Goal: Find specific page/section: Find specific page/section

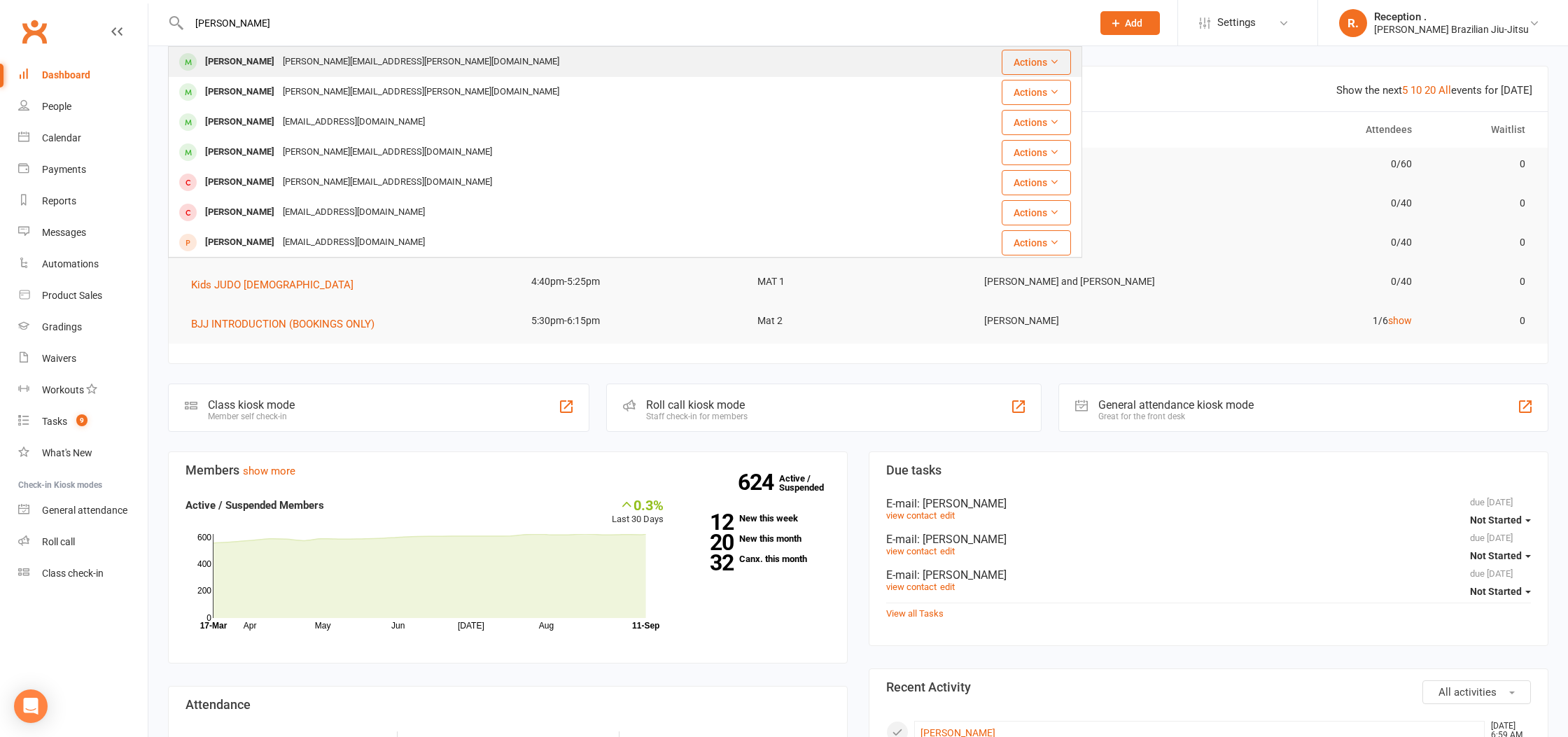
type input "drew beva"
click at [322, 64] on div "Drew.m.bevan@gmail.com" at bounding box center [420, 62] width 285 height 20
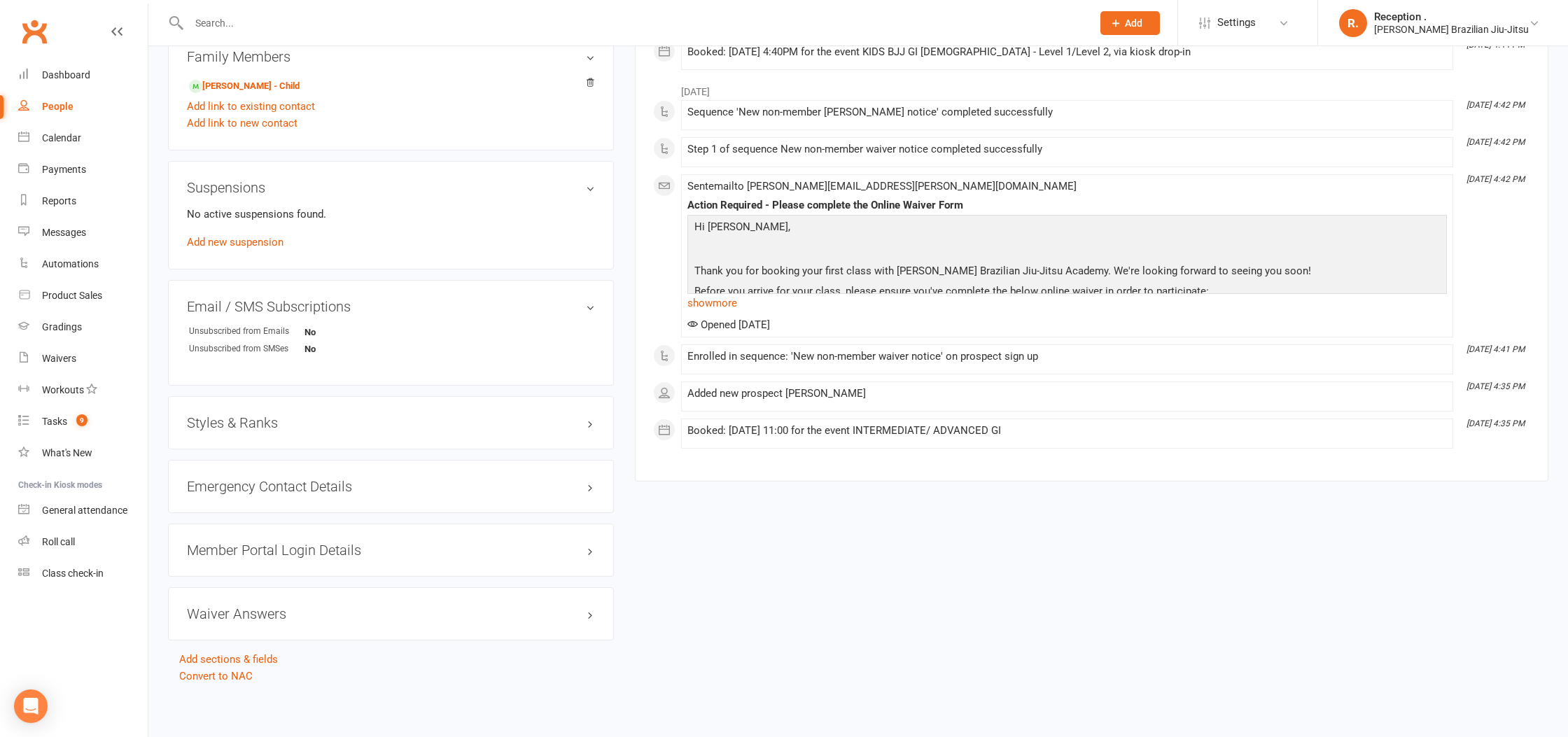
scroll to position [711, 0]
click at [257, 79] on link "Oliver Osnald - Child" at bounding box center [244, 86] width 111 height 15
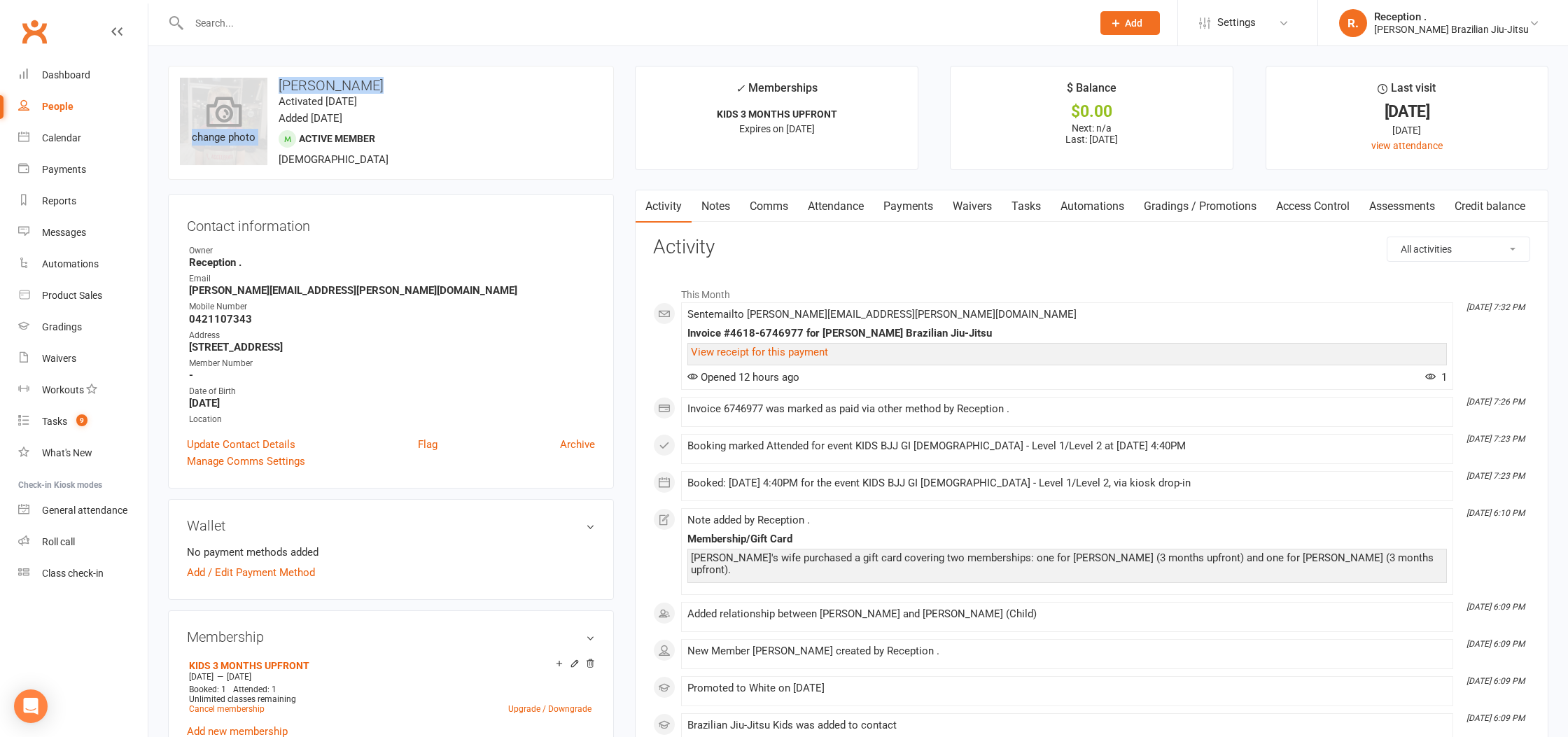
drag, startPoint x: 388, startPoint y: 86, endPoint x: 190, endPoint y: 90, distance: 198.0
click at [190, 90] on div "upload photo change photo Oliver Osnald Activated 10 September, 2025 Added 10 S…" at bounding box center [391, 123] width 446 height 114
click at [363, 83] on h3 "Oliver Osnald" at bounding box center [391, 85] width 422 height 15
drag, startPoint x: 394, startPoint y: 83, endPoint x: 278, endPoint y: 89, distance: 116.2
click at [278, 89] on h3 "Oliver Osnald" at bounding box center [391, 85] width 422 height 15
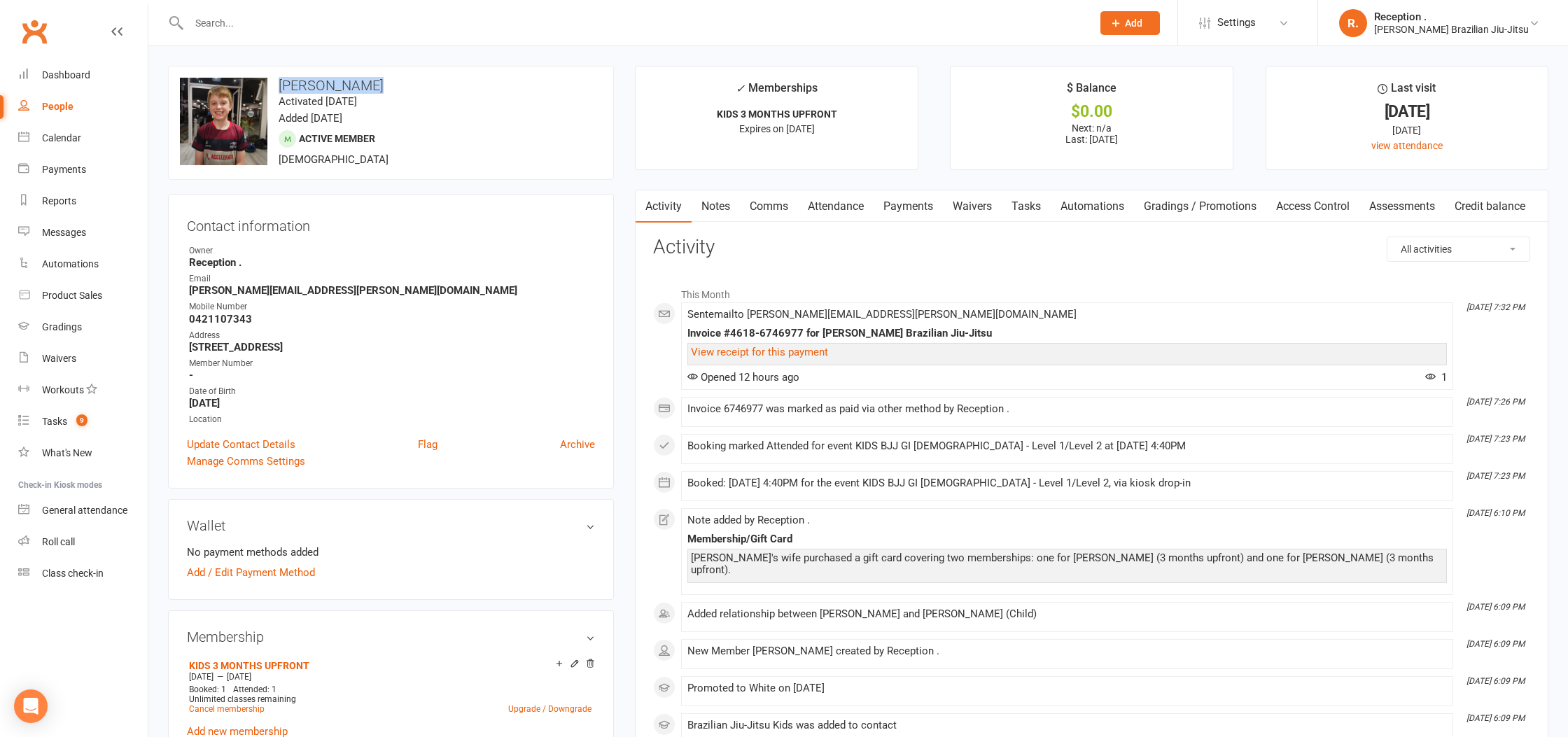
copy h3 "Oliver Osnald"
click at [36, 33] on link "Clubworx" at bounding box center [34, 31] width 35 height 35
